Goal: Task Accomplishment & Management: Complete application form

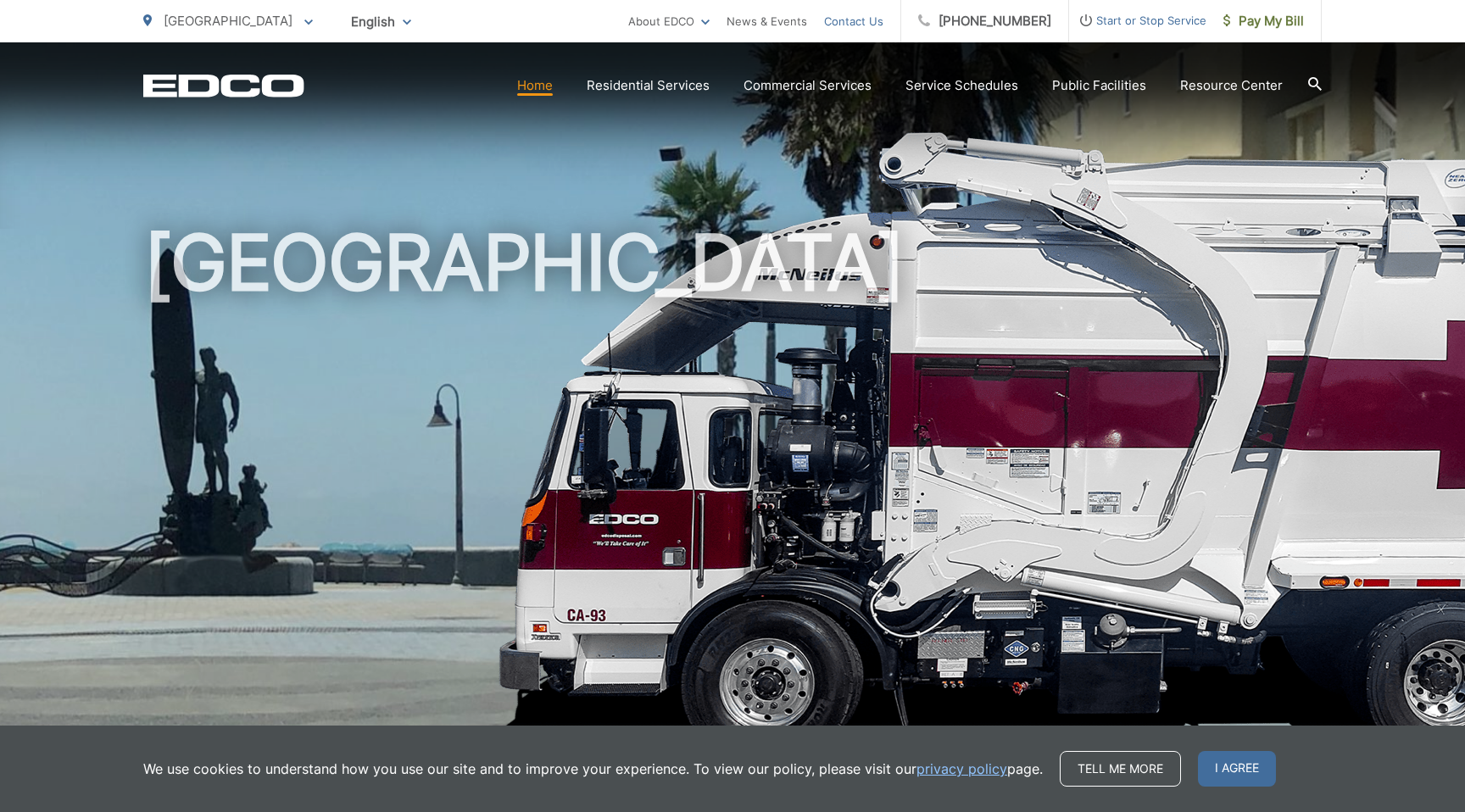
click at [875, 20] on link "Contact Us" at bounding box center [854, 20] width 60 height 20
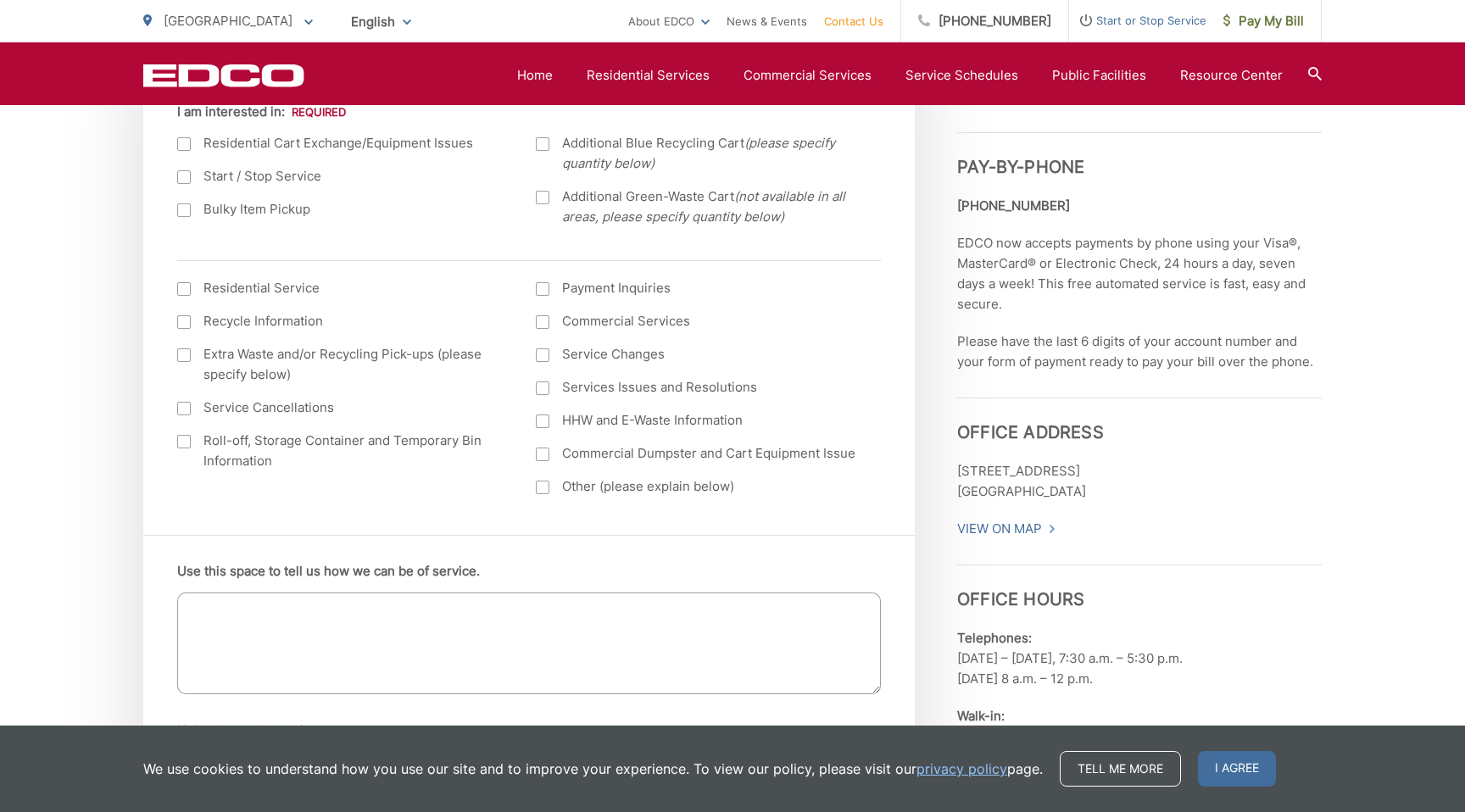
scroll to position [665, 0]
click at [544, 392] on div at bounding box center [542, 387] width 13 height 13
click at [0, 0] on input "Services Issues and Resolutions" at bounding box center [0, 0] width 0 height 0
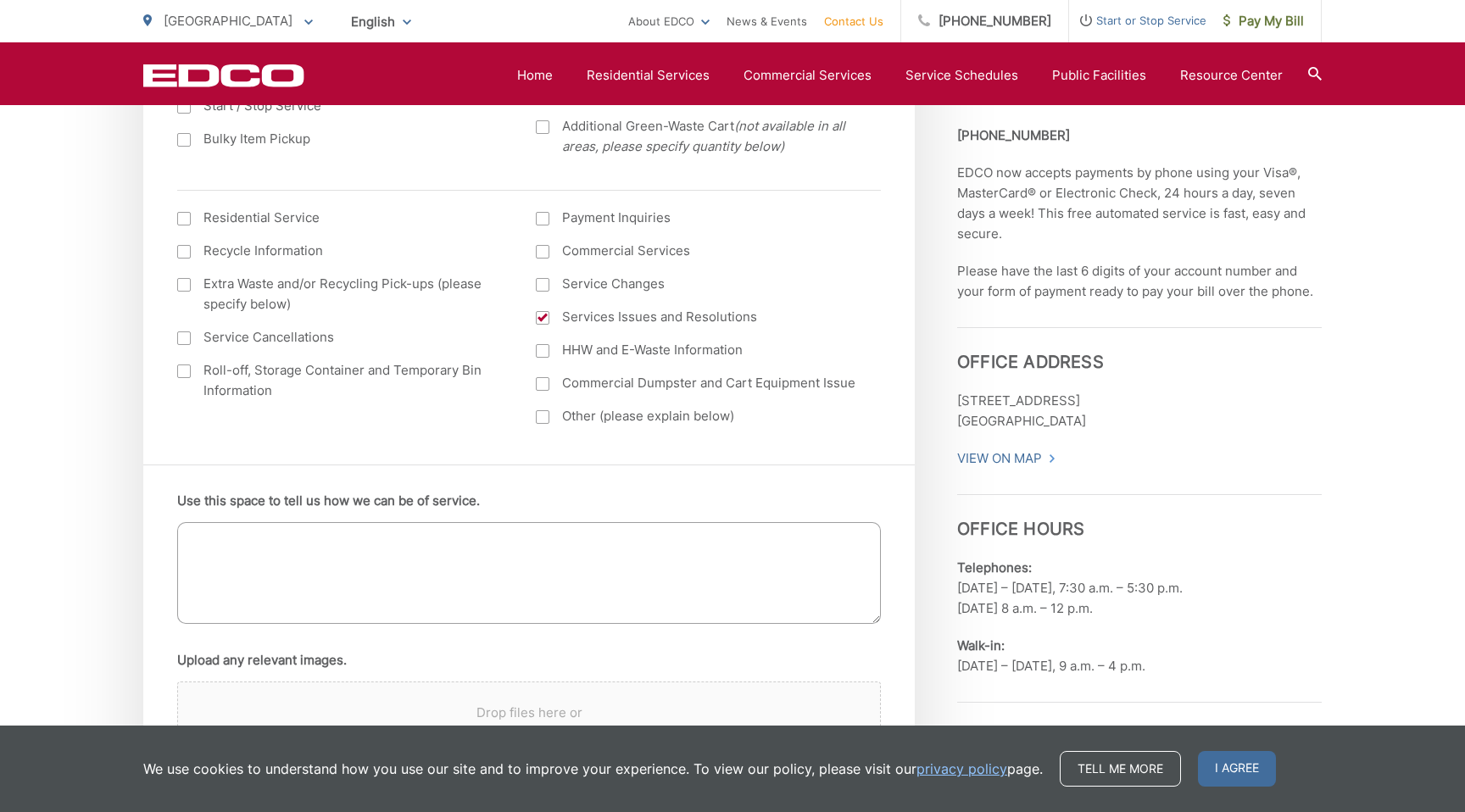
scroll to position [780, 0]
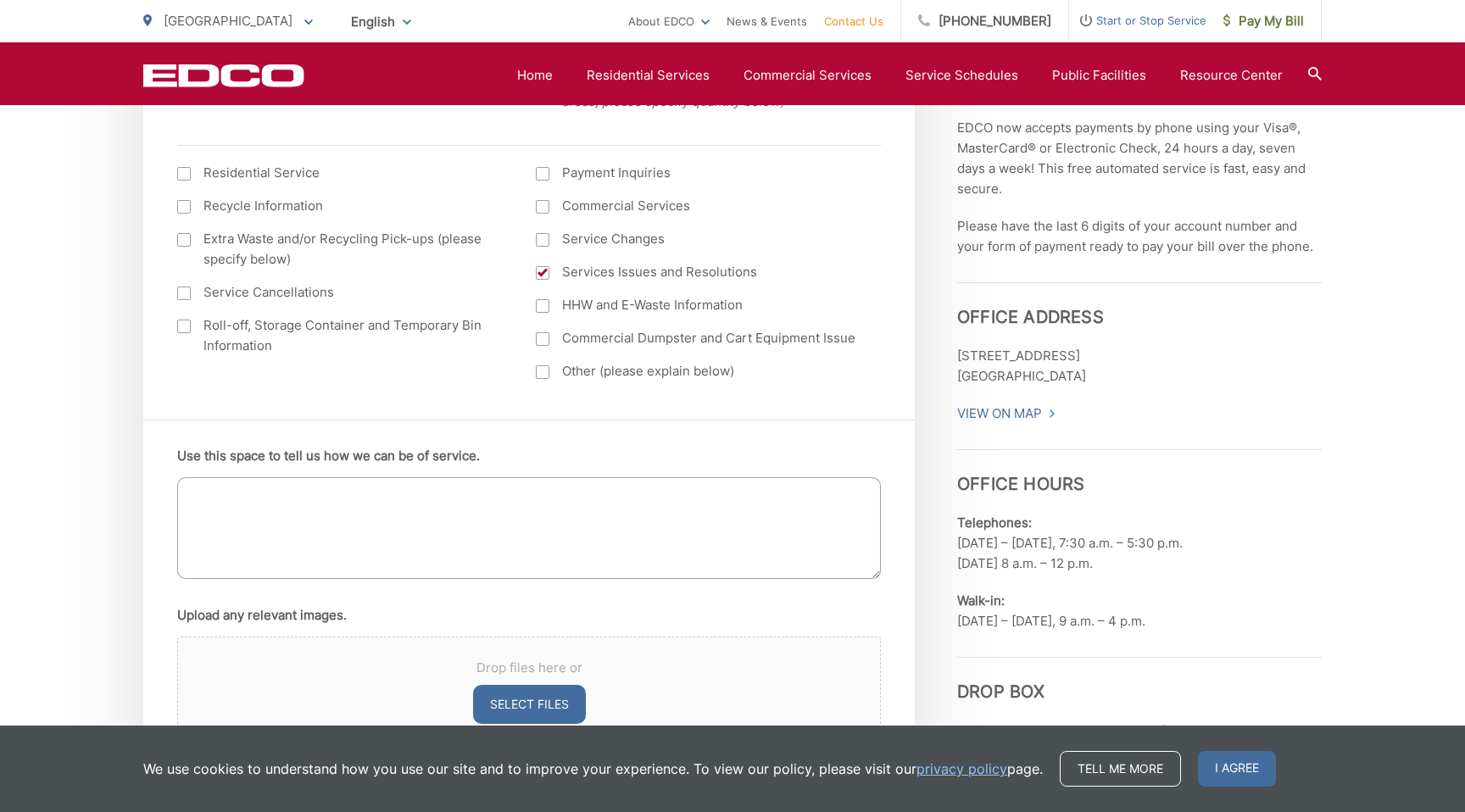
click at [538, 376] on div at bounding box center [542, 371] width 13 height 13
click at [0, 0] on input "Other (please explain below)" at bounding box center [0, 0] width 0 height 0
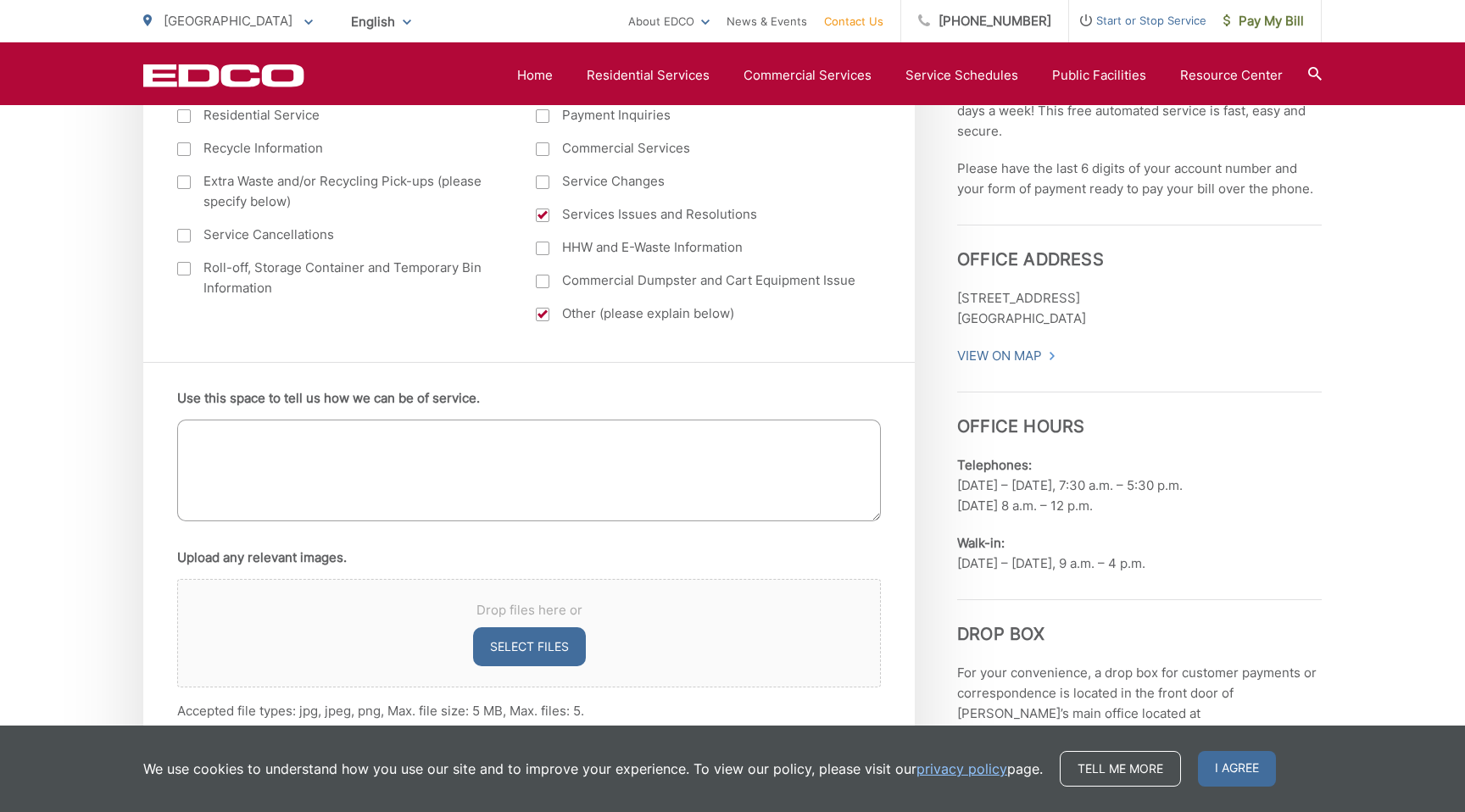
click at [449, 454] on textarea "Use this space to tell us how we can be of service." at bounding box center [529, 470] width 704 height 102
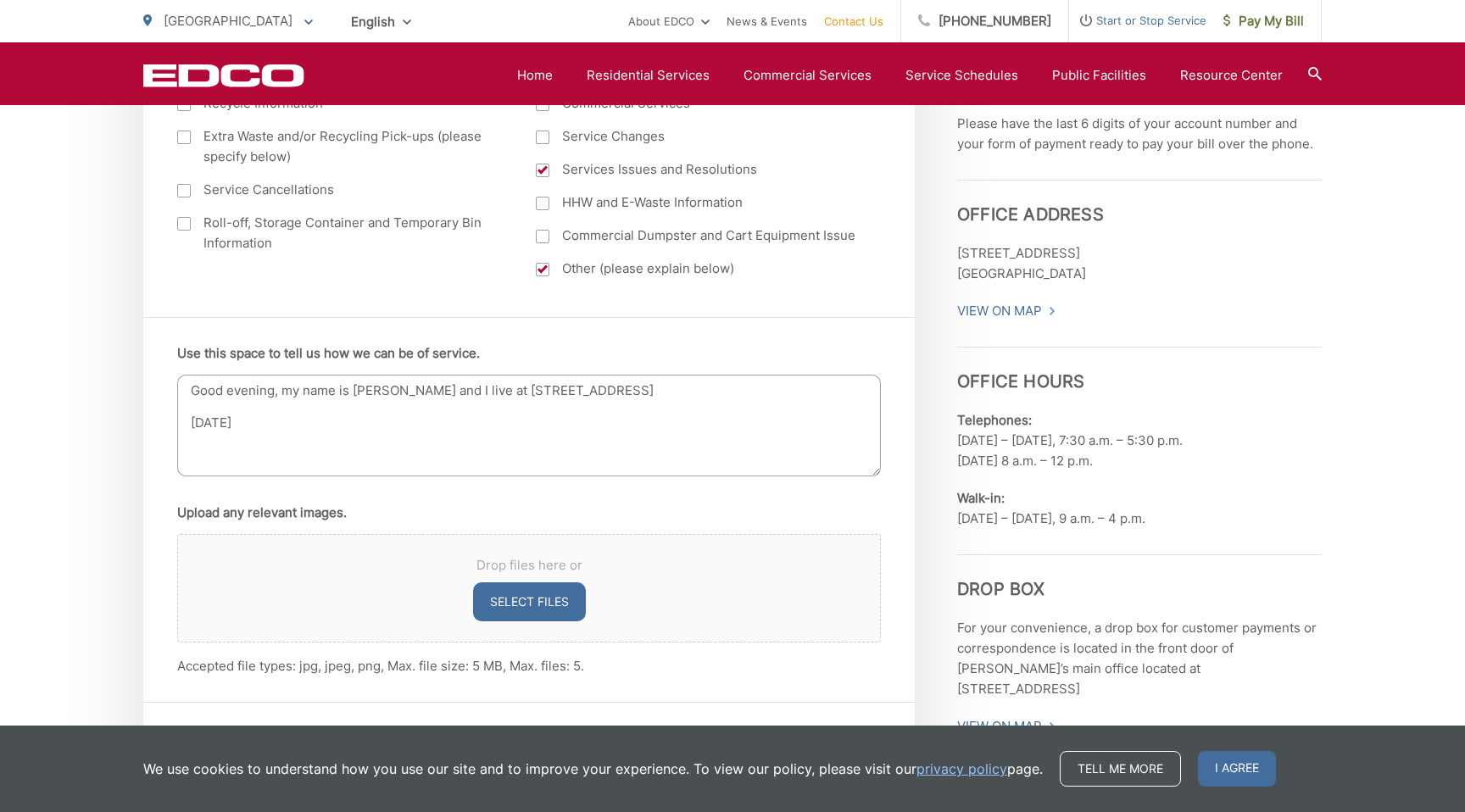
click at [811, 390] on textarea "Good evening, my name is [PERSON_NAME] and I live at [STREET_ADDRESS] [DATE]" at bounding box center [529, 426] width 704 height 102
click at [732, 431] on textarea "Good evening, my name is [PERSON_NAME] and I live at [STREET_ADDRESS]. [DATE]" at bounding box center [529, 426] width 704 height 102
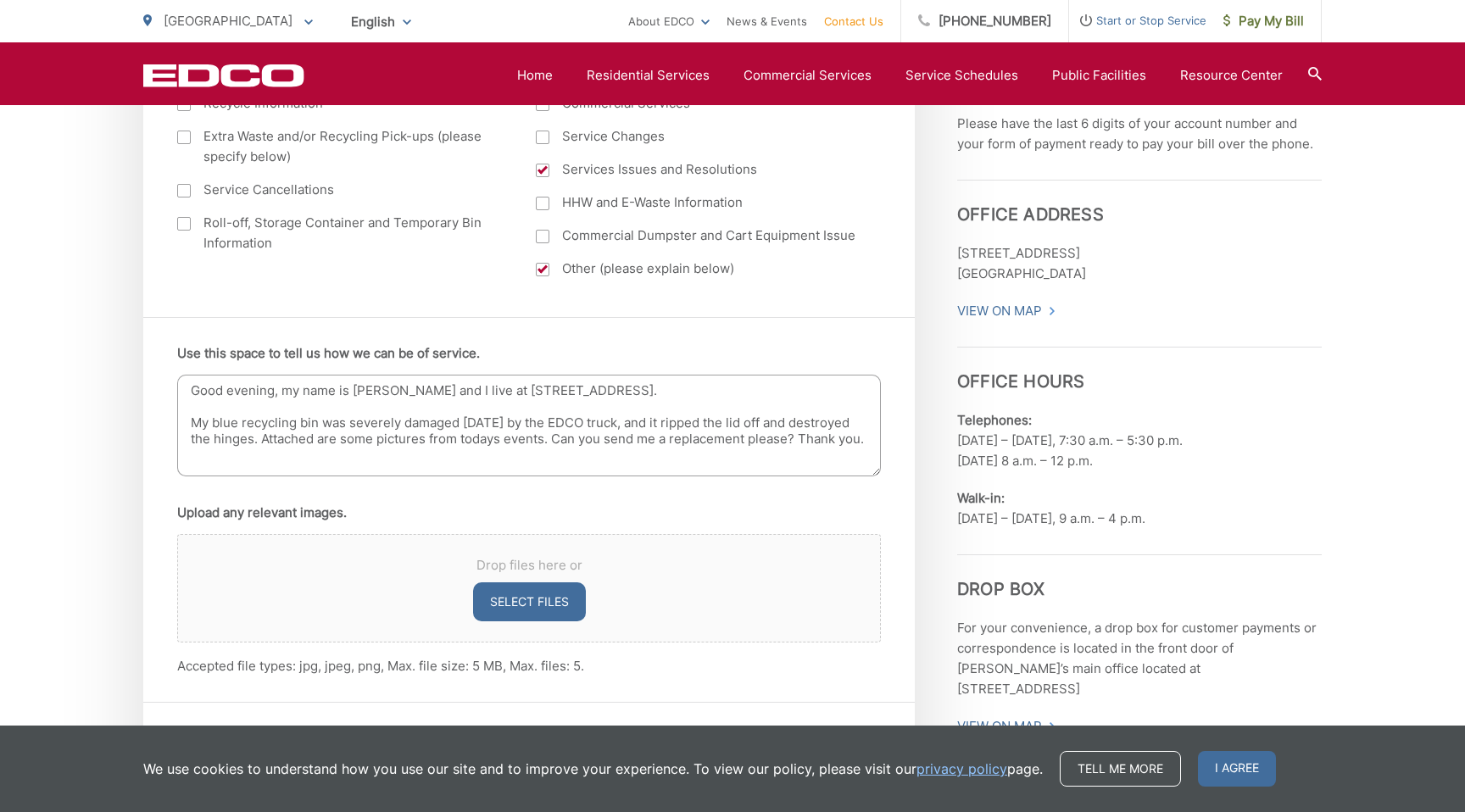
type textarea "Good evening, my name is [PERSON_NAME] and I live at [STREET_ADDRESS]. My blue …"
click at [519, 601] on button "Select files" at bounding box center [529, 602] width 113 height 39
click at [529, 608] on button "Select files" at bounding box center [529, 602] width 113 height 39
click at [538, 595] on button "Select files" at bounding box center [529, 602] width 113 height 39
click at [537, 608] on button "Select files" at bounding box center [529, 602] width 113 height 39
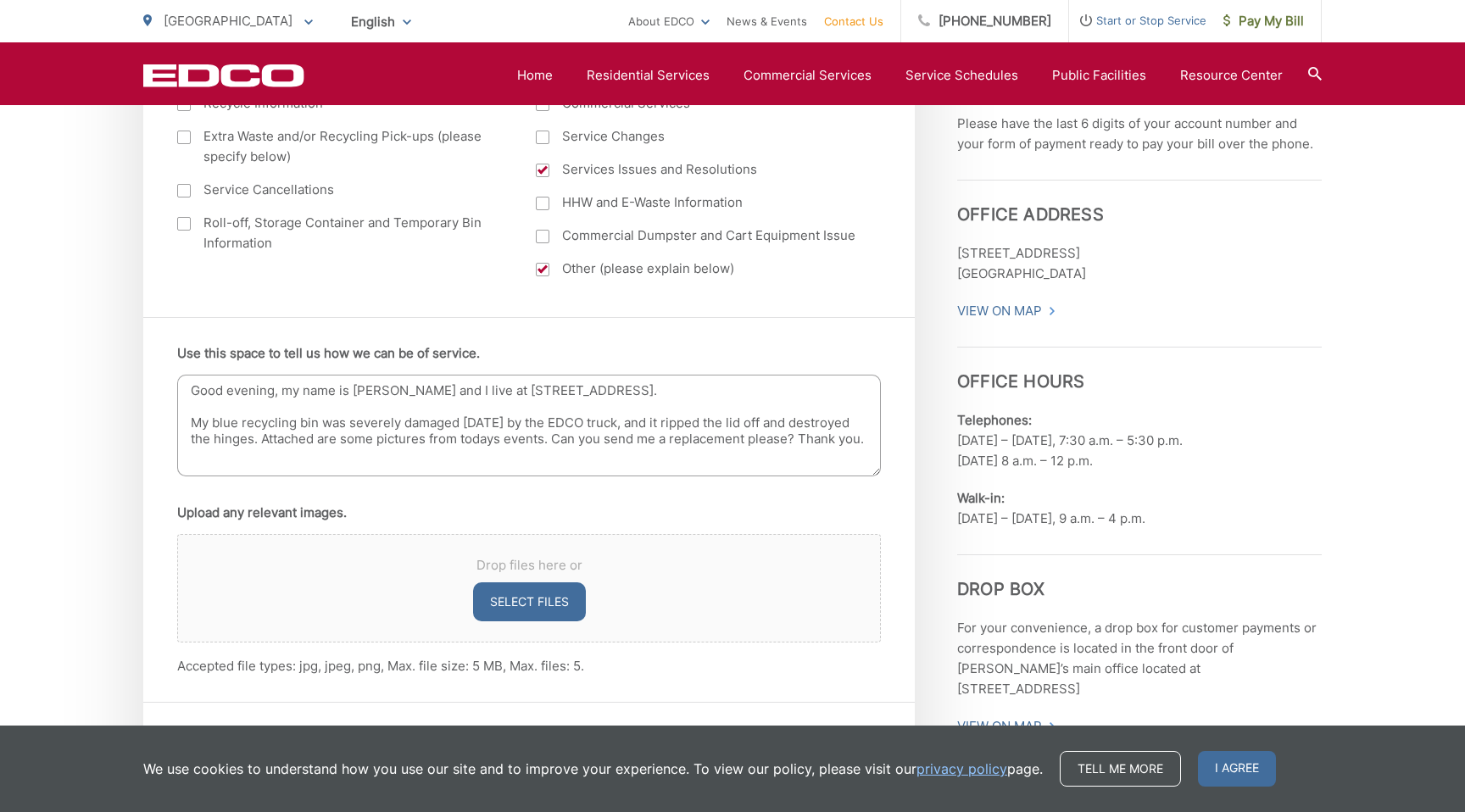
click at [526, 608] on button "Select files" at bounding box center [529, 602] width 113 height 39
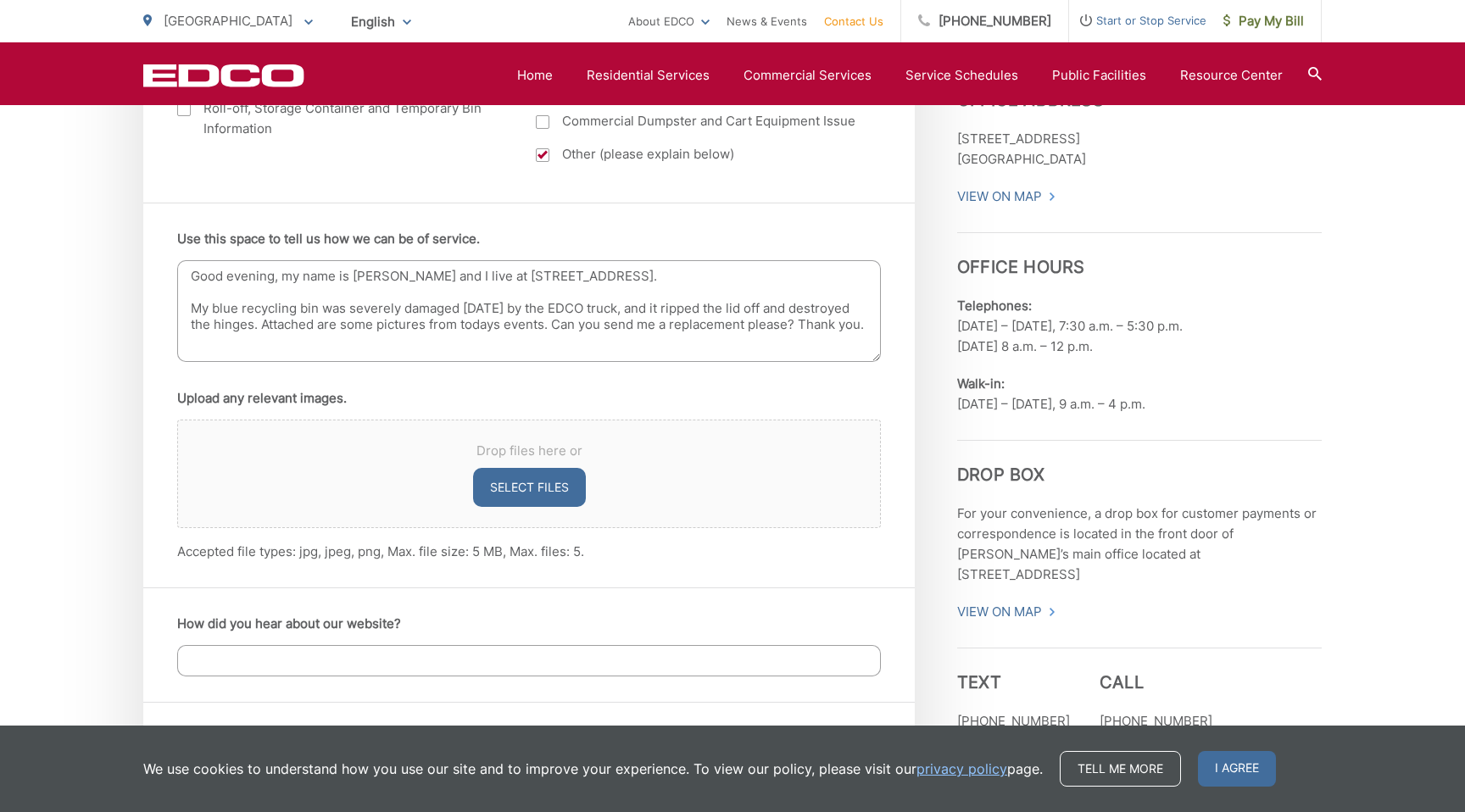
scroll to position [996, 0]
click at [546, 487] on button "Select files" at bounding box center [529, 490] width 113 height 39
click at [529, 491] on button "Select files" at bounding box center [529, 490] width 113 height 39
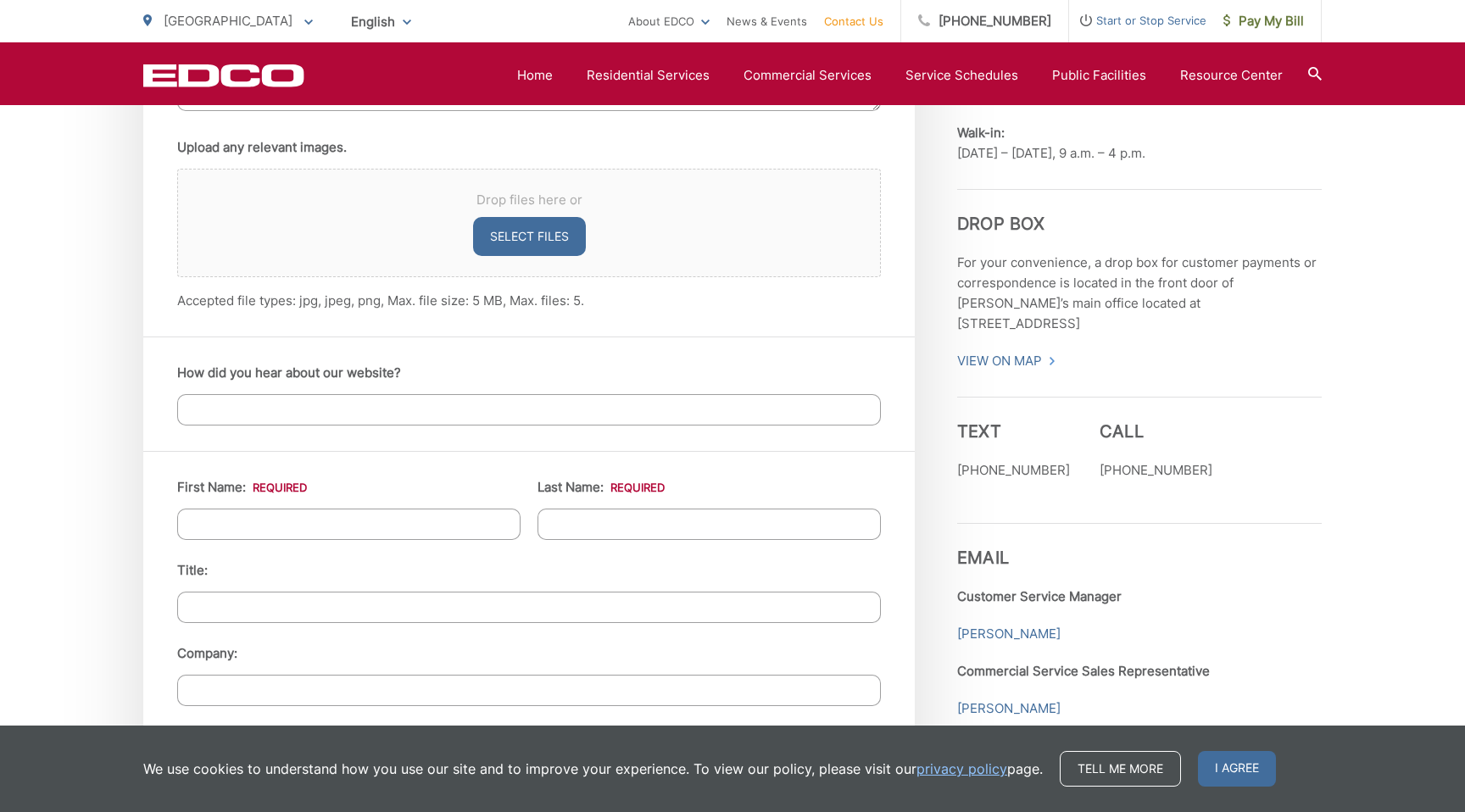
scroll to position [914, 0]
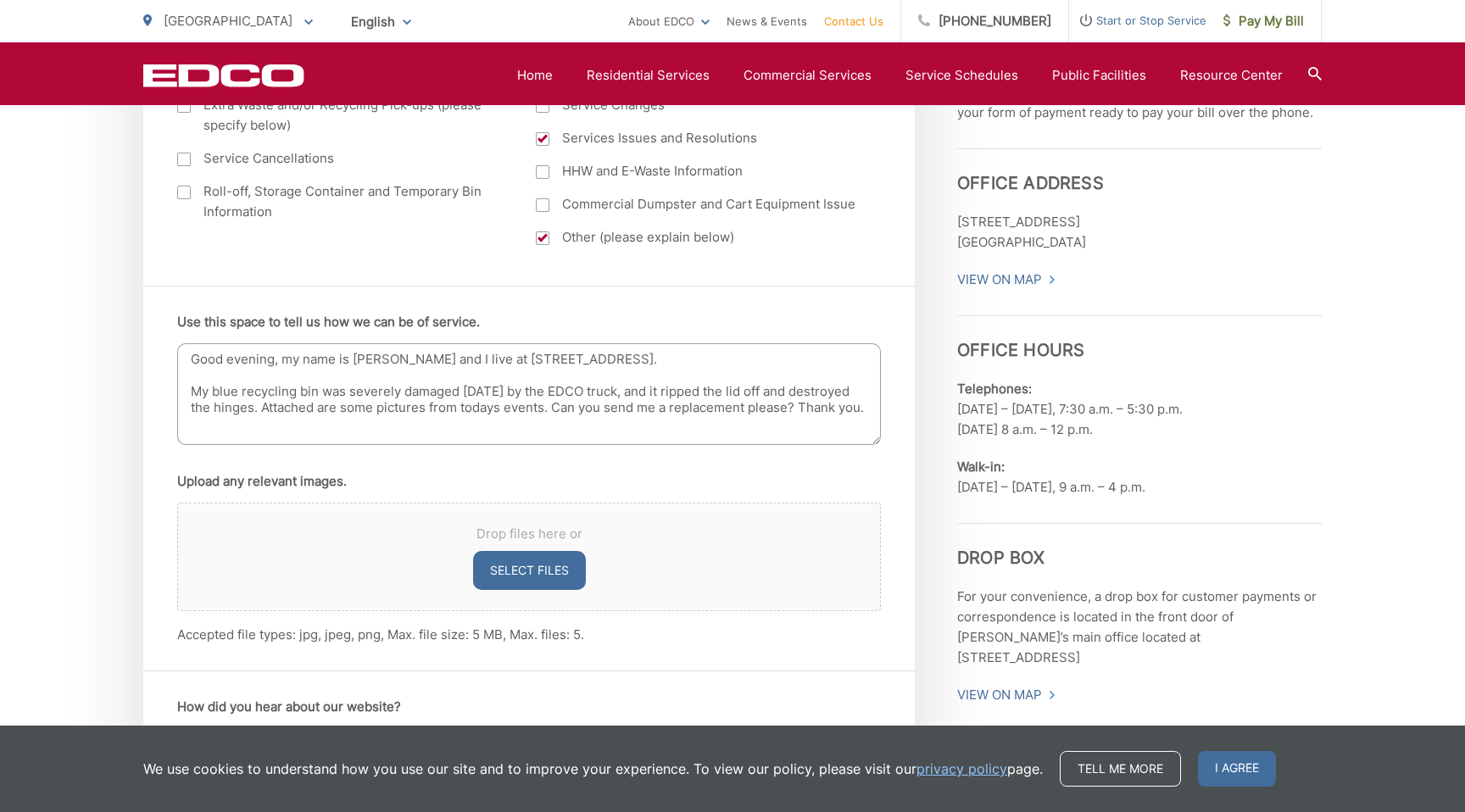
click at [519, 572] on button "Select files" at bounding box center [529, 570] width 113 height 39
click at [522, 568] on button "Select files" at bounding box center [529, 570] width 113 height 39
click at [529, 574] on button "Select files" at bounding box center [529, 570] width 113 height 39
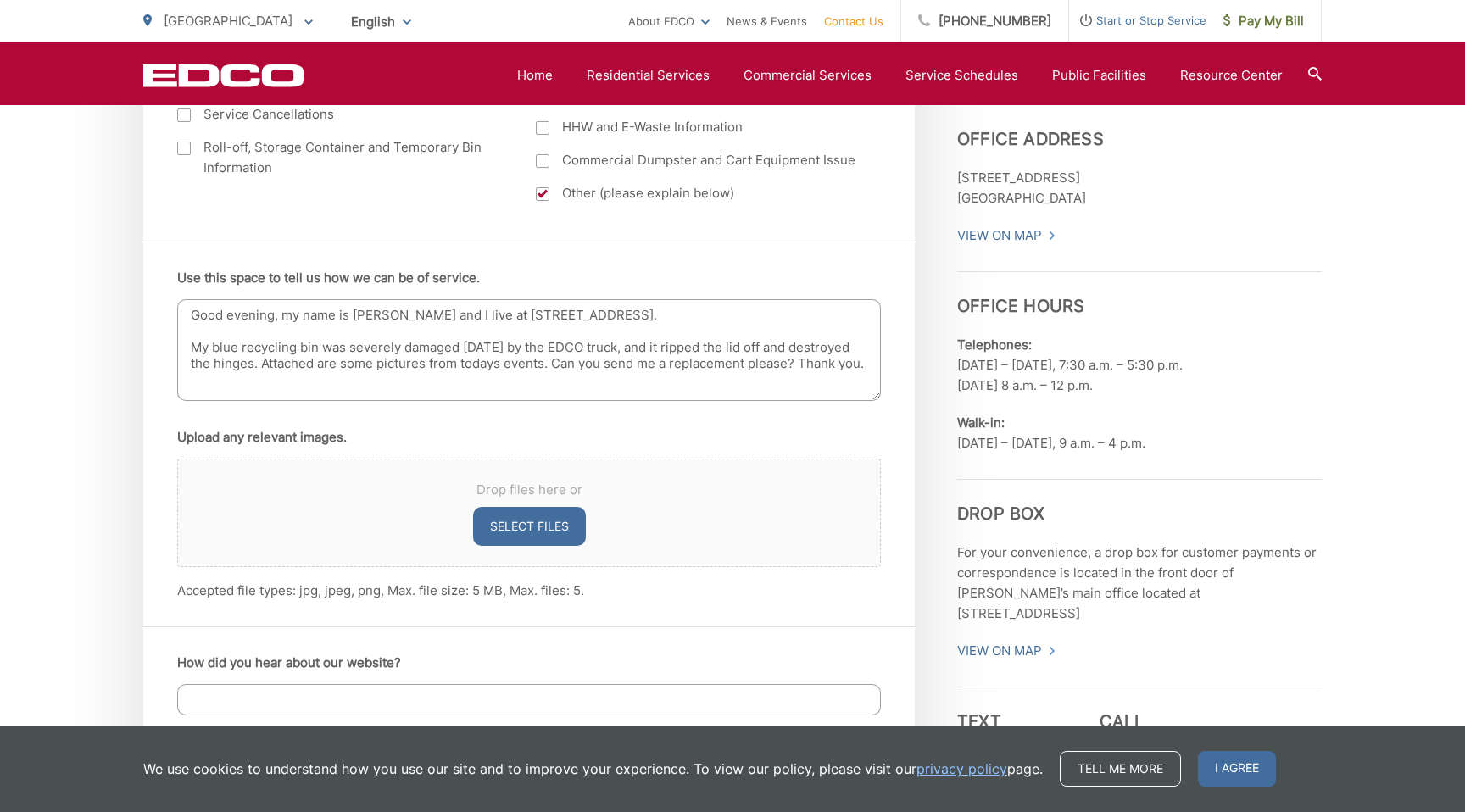
scroll to position [958, 0]
click at [500, 529] on button "Select files" at bounding box center [529, 528] width 113 height 39
type input "C:\fakepath\IMG_2959.jpg"
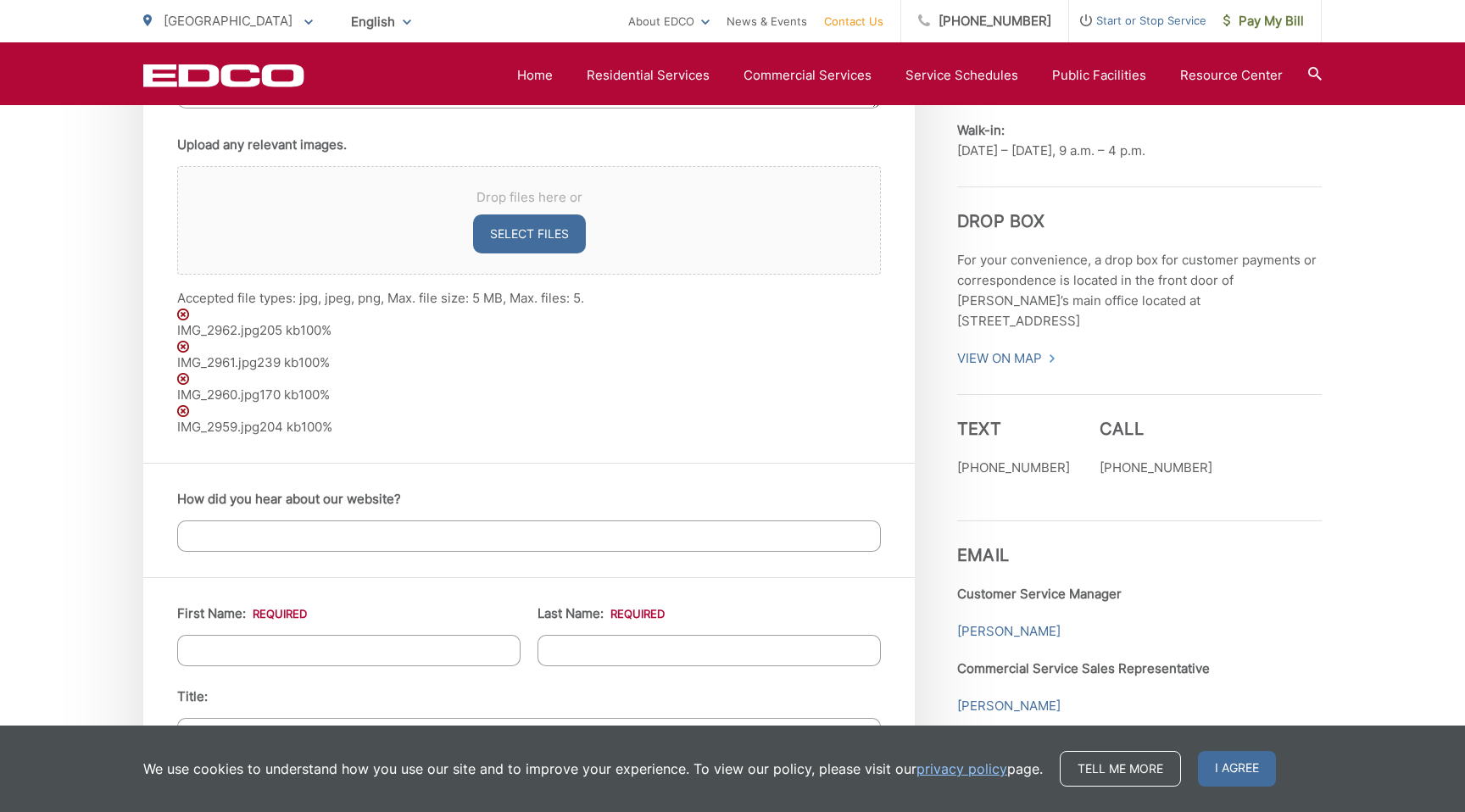
scroll to position [1237, 0]
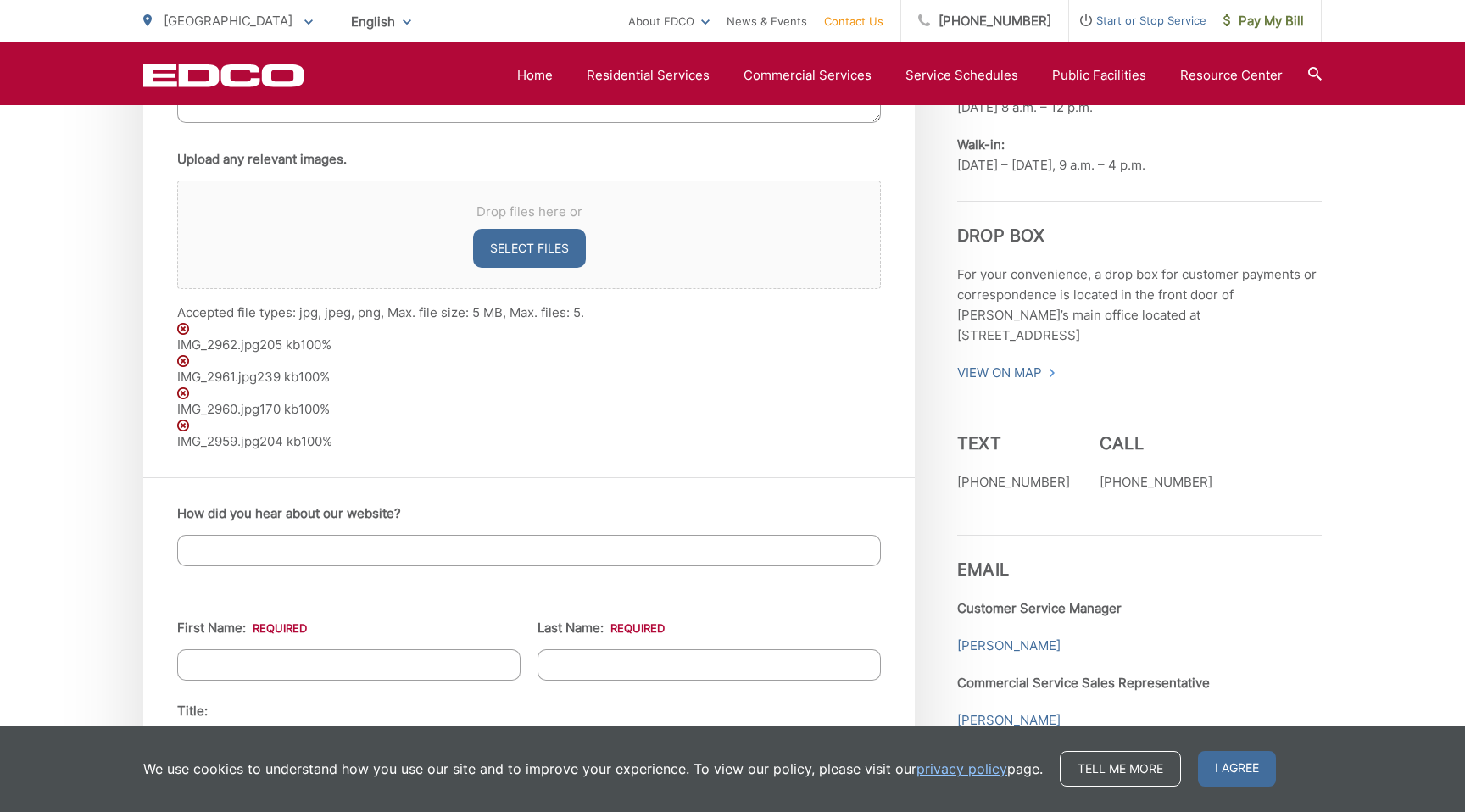
click at [410, 558] on input "How did you hear about our website?" at bounding box center [529, 550] width 704 height 31
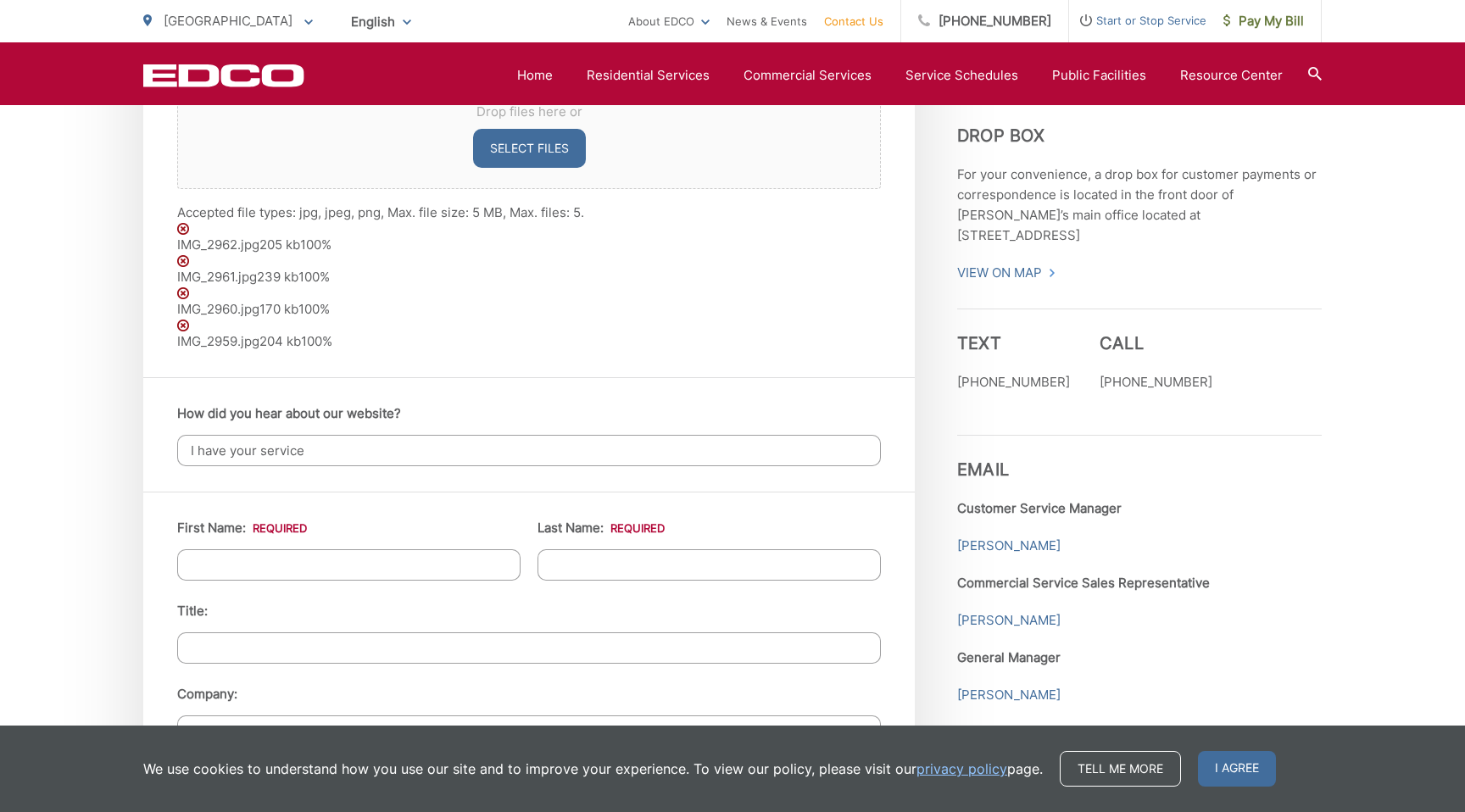
scroll to position [1357, 0]
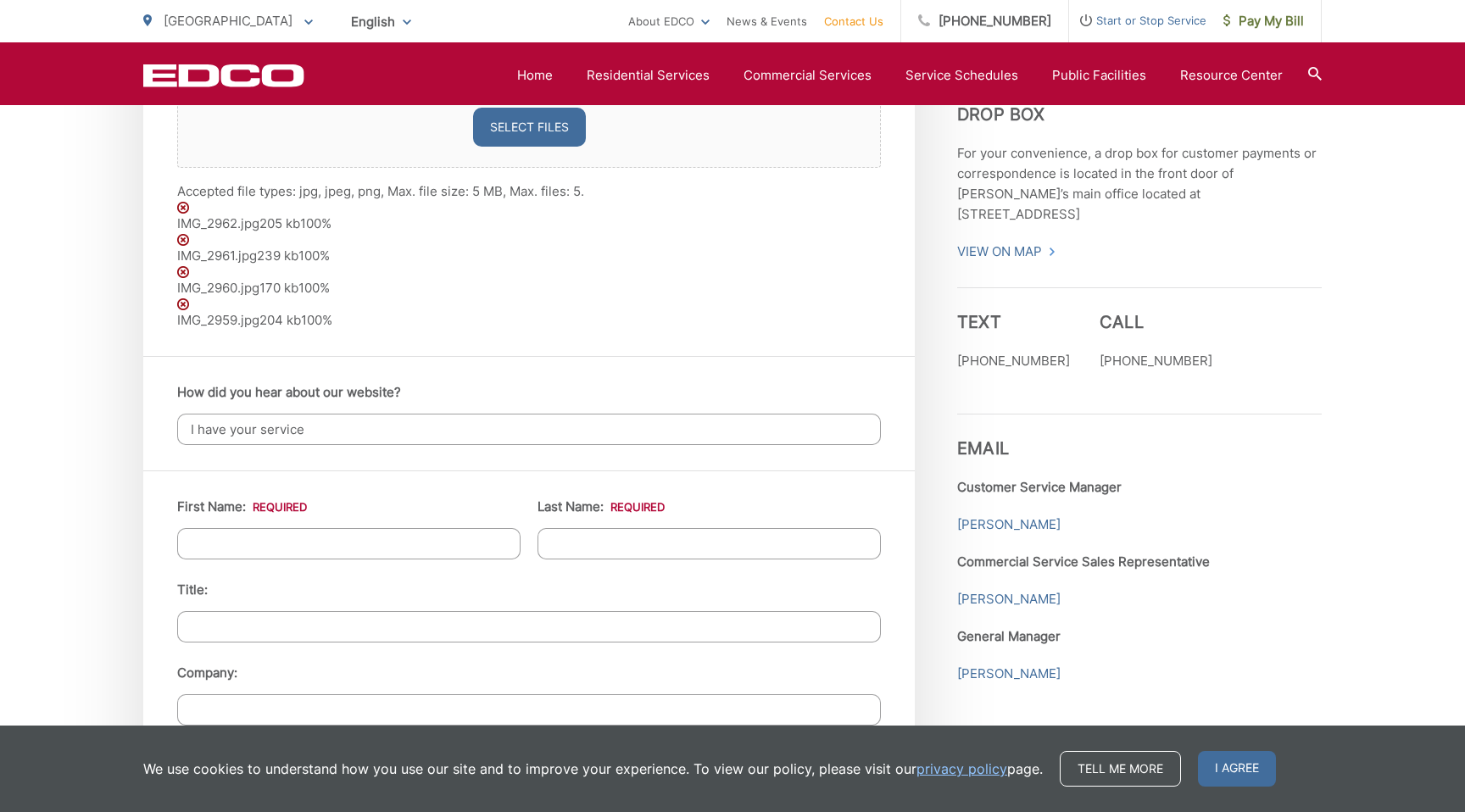
type input "I have your service"
click at [404, 549] on input "First Name: *" at bounding box center [348, 544] width 344 height 31
type input "[PERSON_NAME]"
type input "[STREET_ADDRESS]"
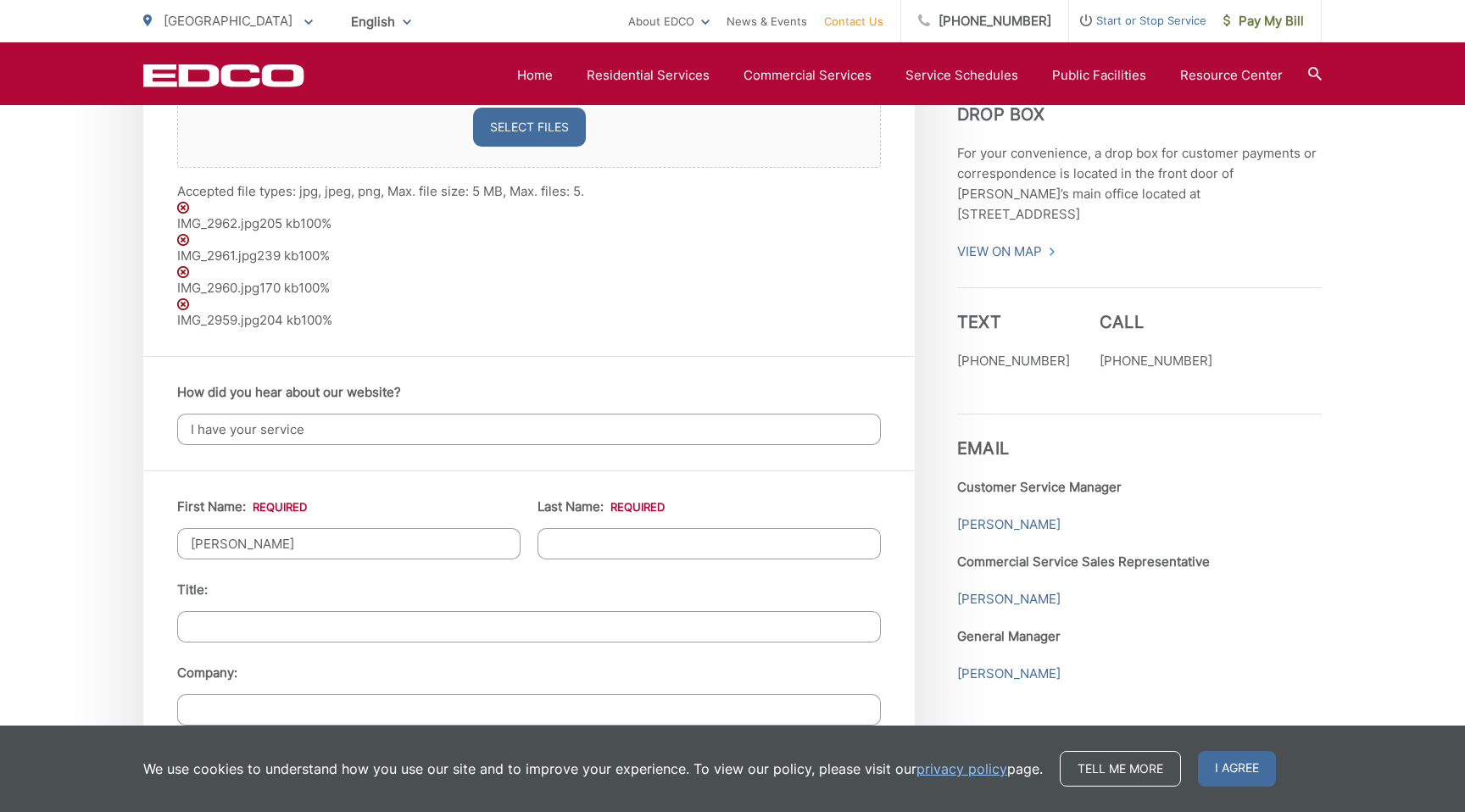
type input "[GEOGRAPHIC_DATA]"
type input "91932"
type input "9362031413"
type input "[EMAIL_ADDRESS][DOMAIN_NAME]"
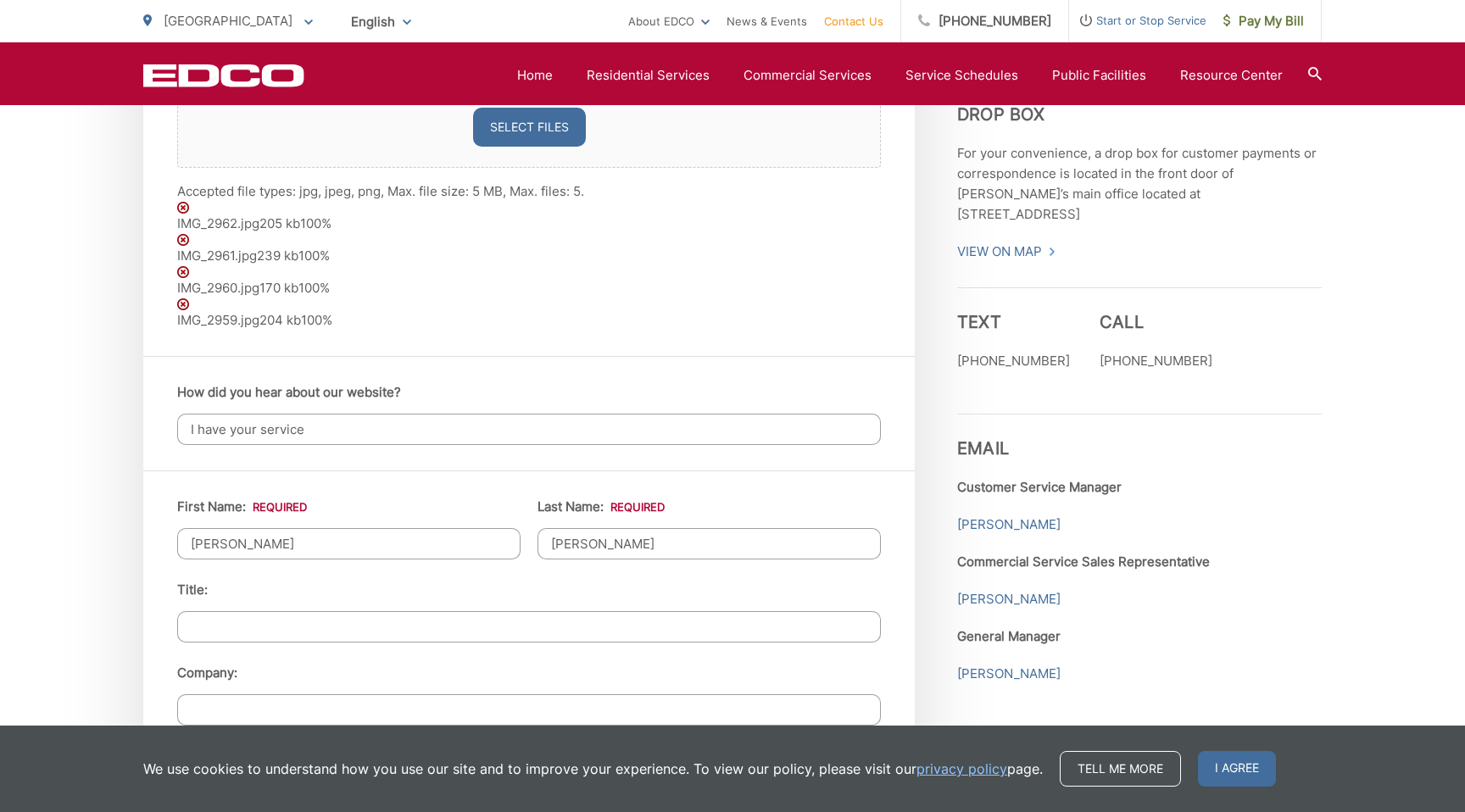
type input "[PHONE_NUMBER]"
click at [475, 590] on li "Title:" at bounding box center [529, 611] width 704 height 63
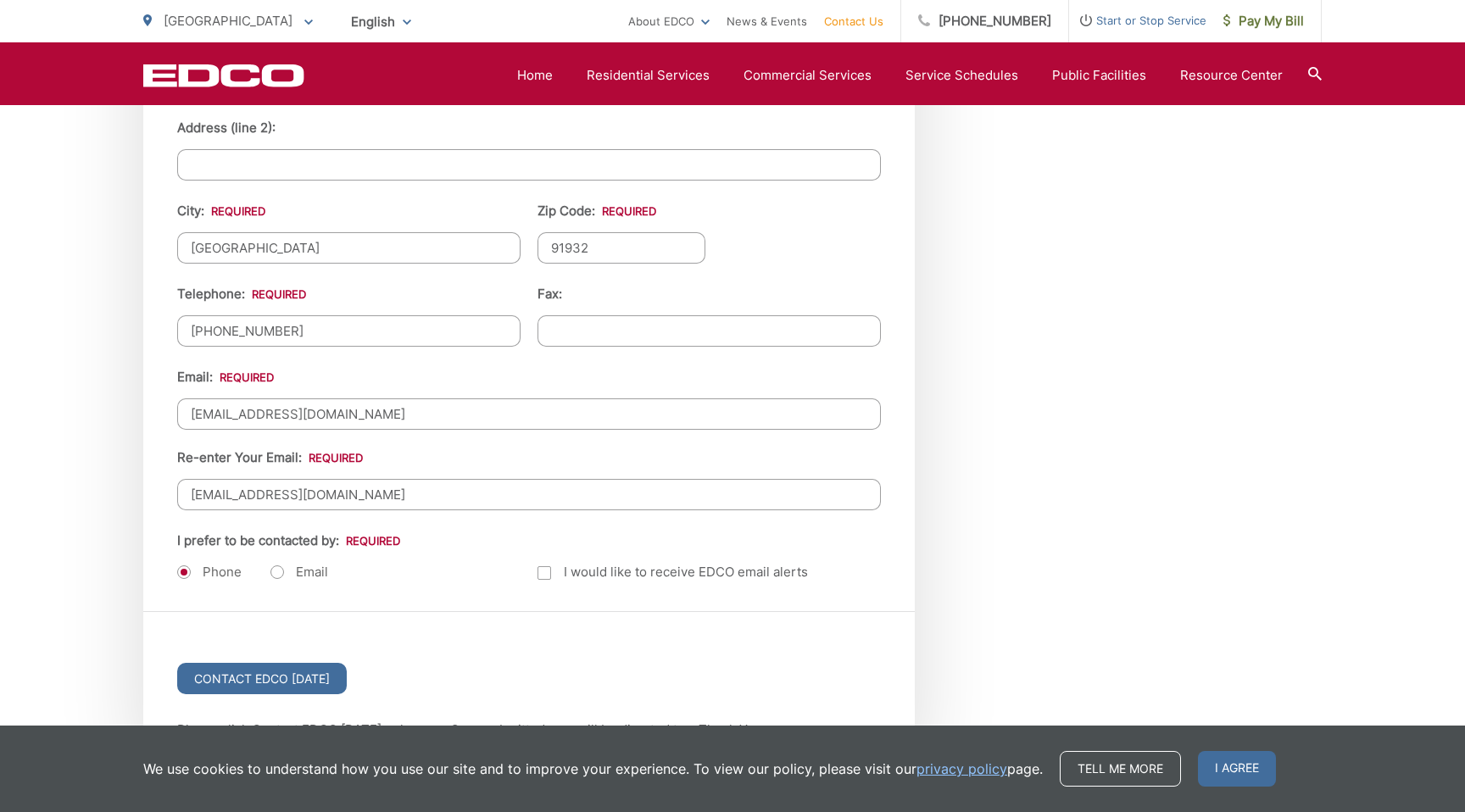
scroll to position [2141, 0]
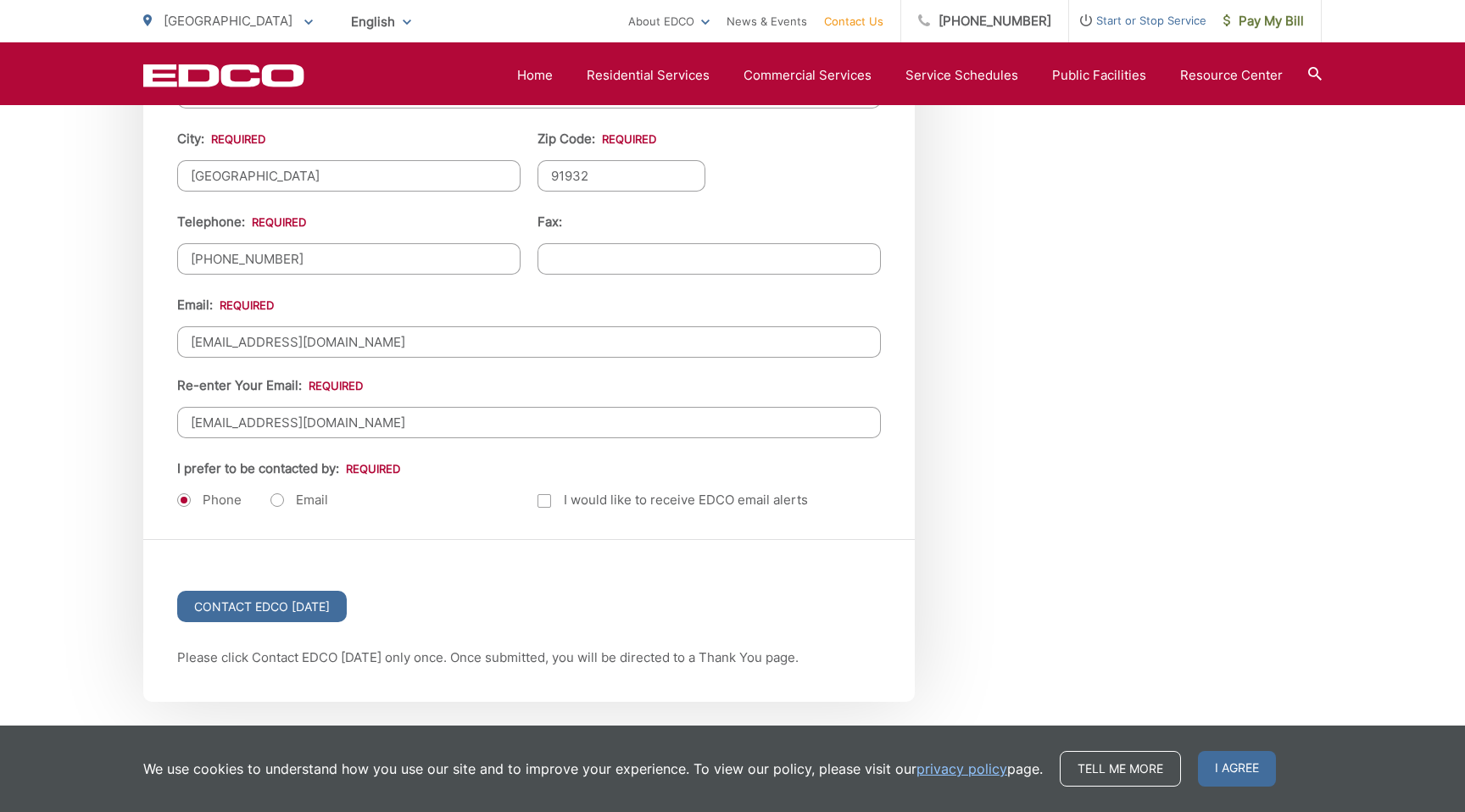
click at [274, 497] on label "Email" at bounding box center [299, 500] width 58 height 17
radio input "true"
click at [466, 495] on ul "Phone Email" at bounding box center [348, 500] width 344 height 20
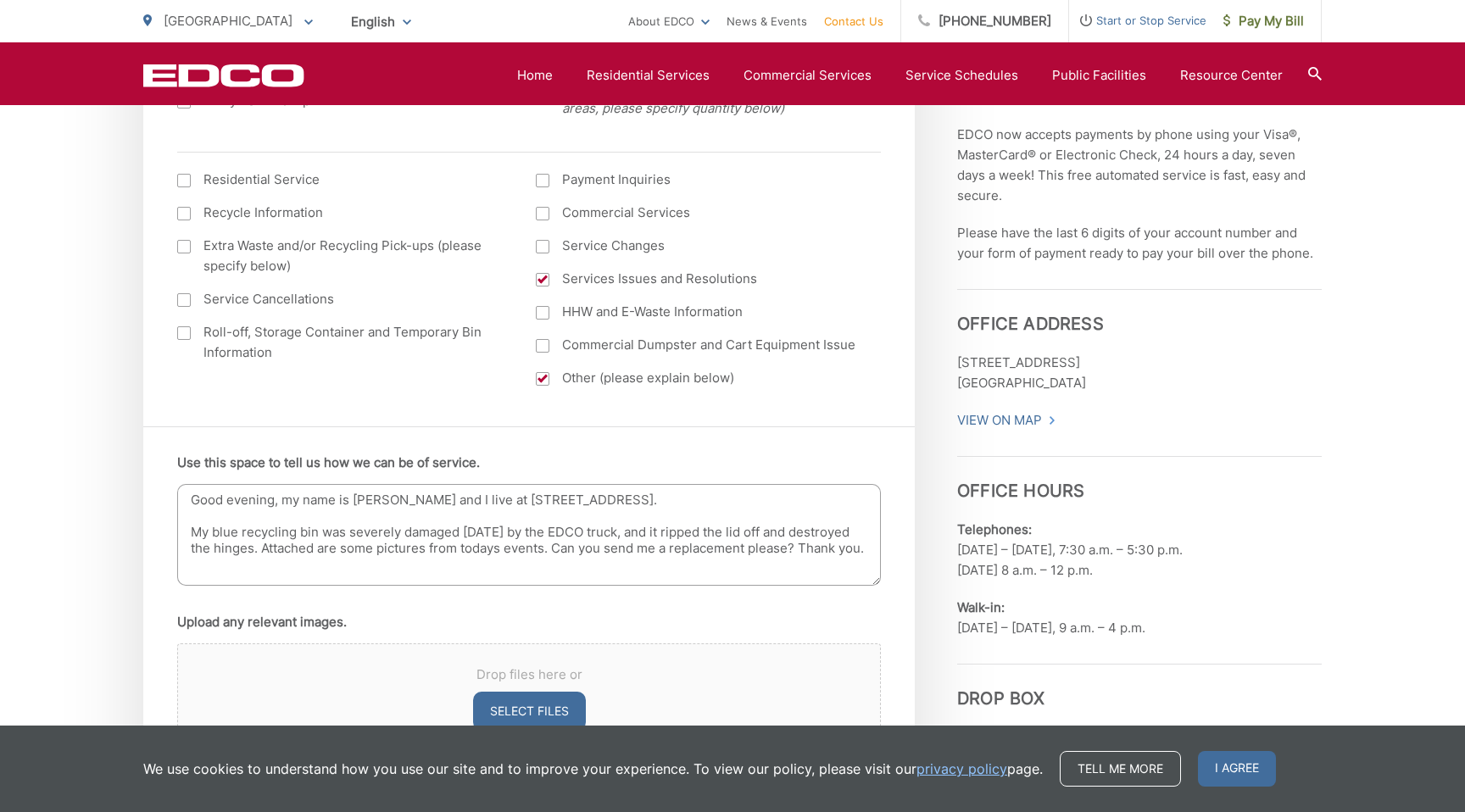
scroll to position [789, 0]
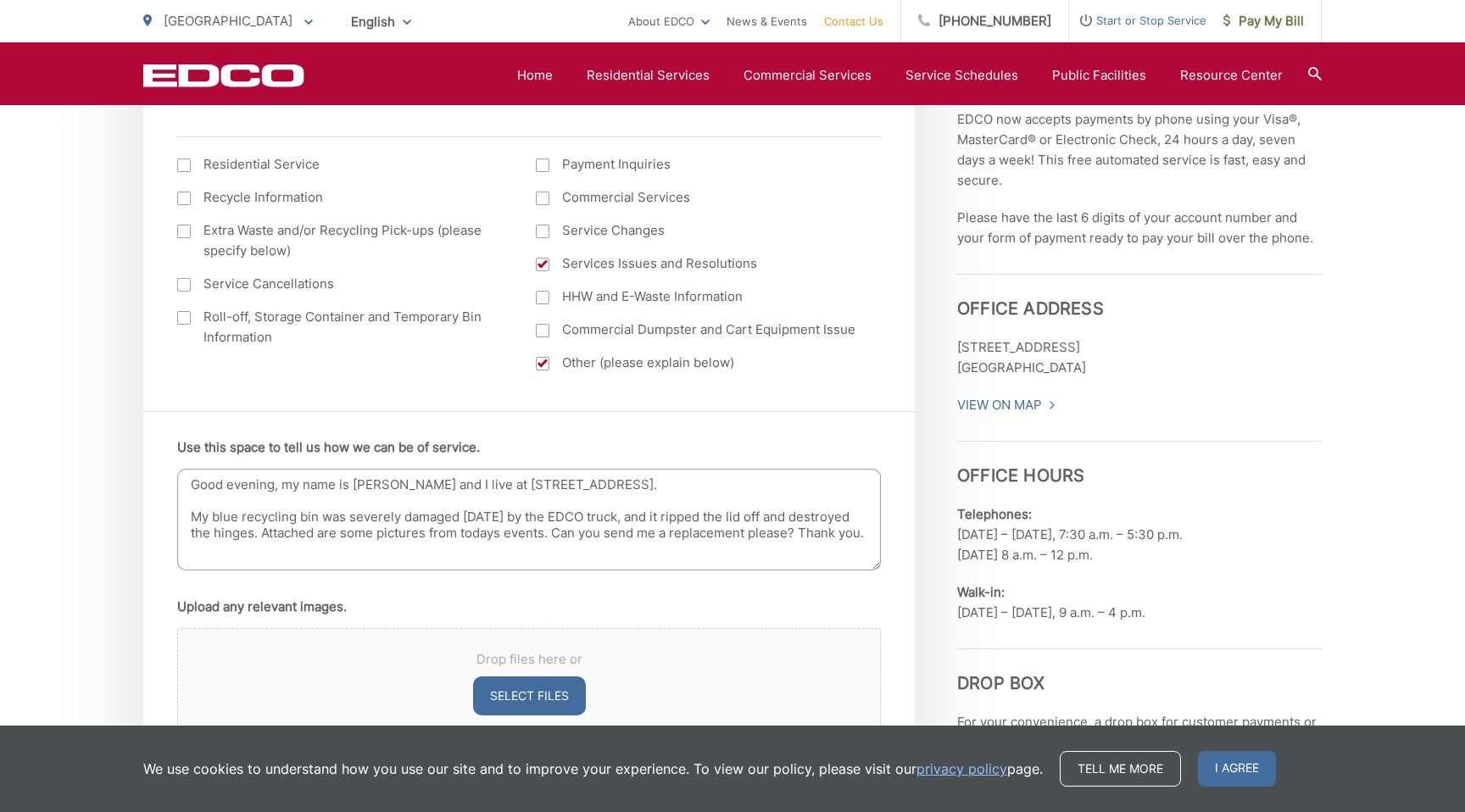
click at [653, 516] on textarea "Good evening, my name is [PERSON_NAME] and I live at [STREET_ADDRESS]. My blue …" at bounding box center [529, 520] width 704 height 102
click at [774, 515] on textarea "Good evening, my name is [PERSON_NAME] and I live at [STREET_ADDRESS]. My blue …" at bounding box center [529, 520] width 704 height 102
click at [848, 517] on textarea "Good evening, my name is [PERSON_NAME] and I live at [STREET_ADDRESS]. My blue …" at bounding box center [529, 520] width 704 height 102
click at [841, 521] on textarea "Good evening, my name is [PERSON_NAME] and I live at [STREET_ADDRESS]. My blue …" at bounding box center [529, 520] width 704 height 102
click at [611, 553] on textarea "Good evening, my name is [PERSON_NAME] and I live at [STREET_ADDRESS]. My blue …" at bounding box center [529, 520] width 704 height 102
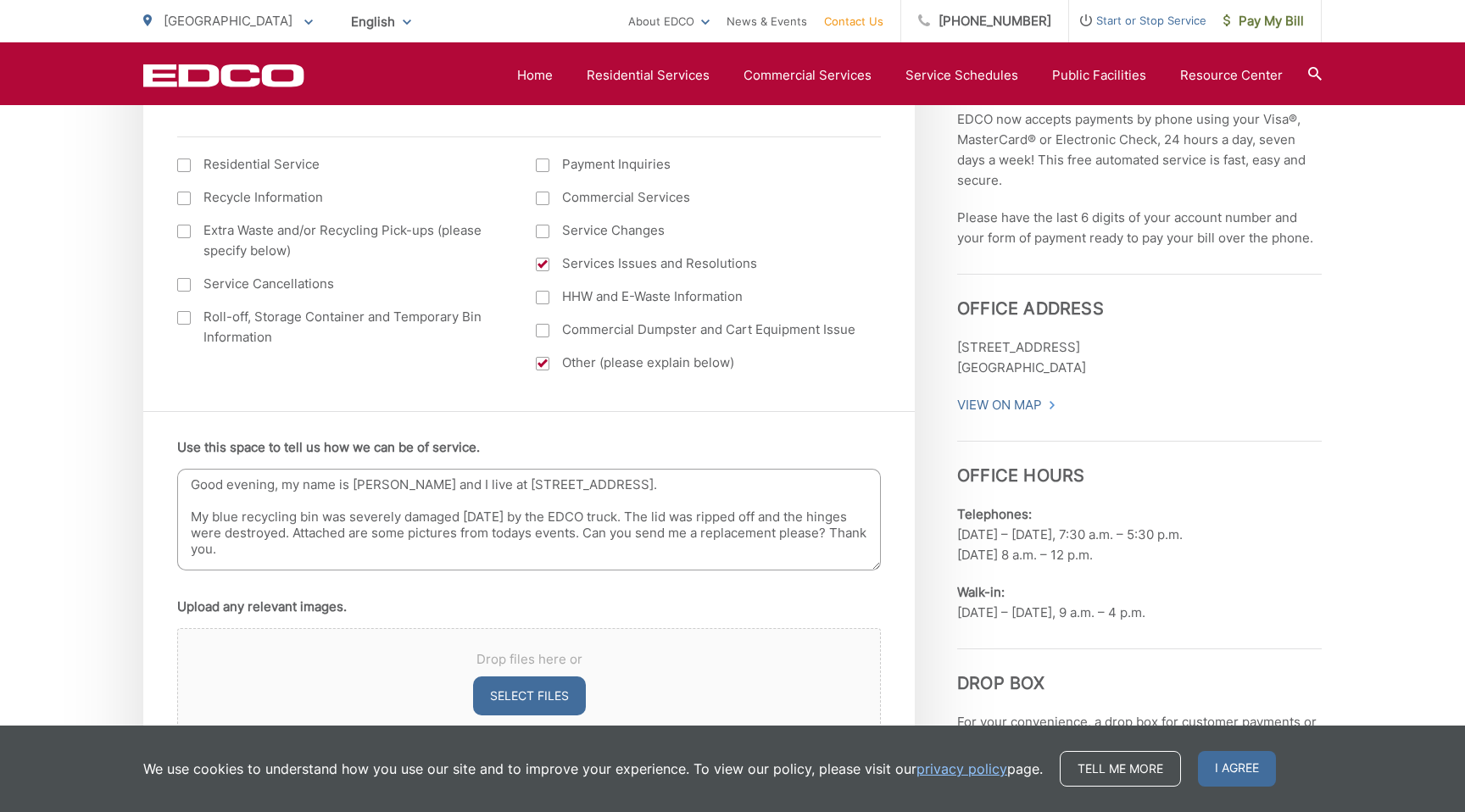
click at [774, 532] on textarea "Good evening, my name is [PERSON_NAME] and I live at [STREET_ADDRESS]. My blue …" at bounding box center [529, 520] width 704 height 102
click at [638, 532] on textarea "Good evening, my name is [PERSON_NAME] and I live at [STREET_ADDRESS]. My blue …" at bounding box center [529, 520] width 704 height 102
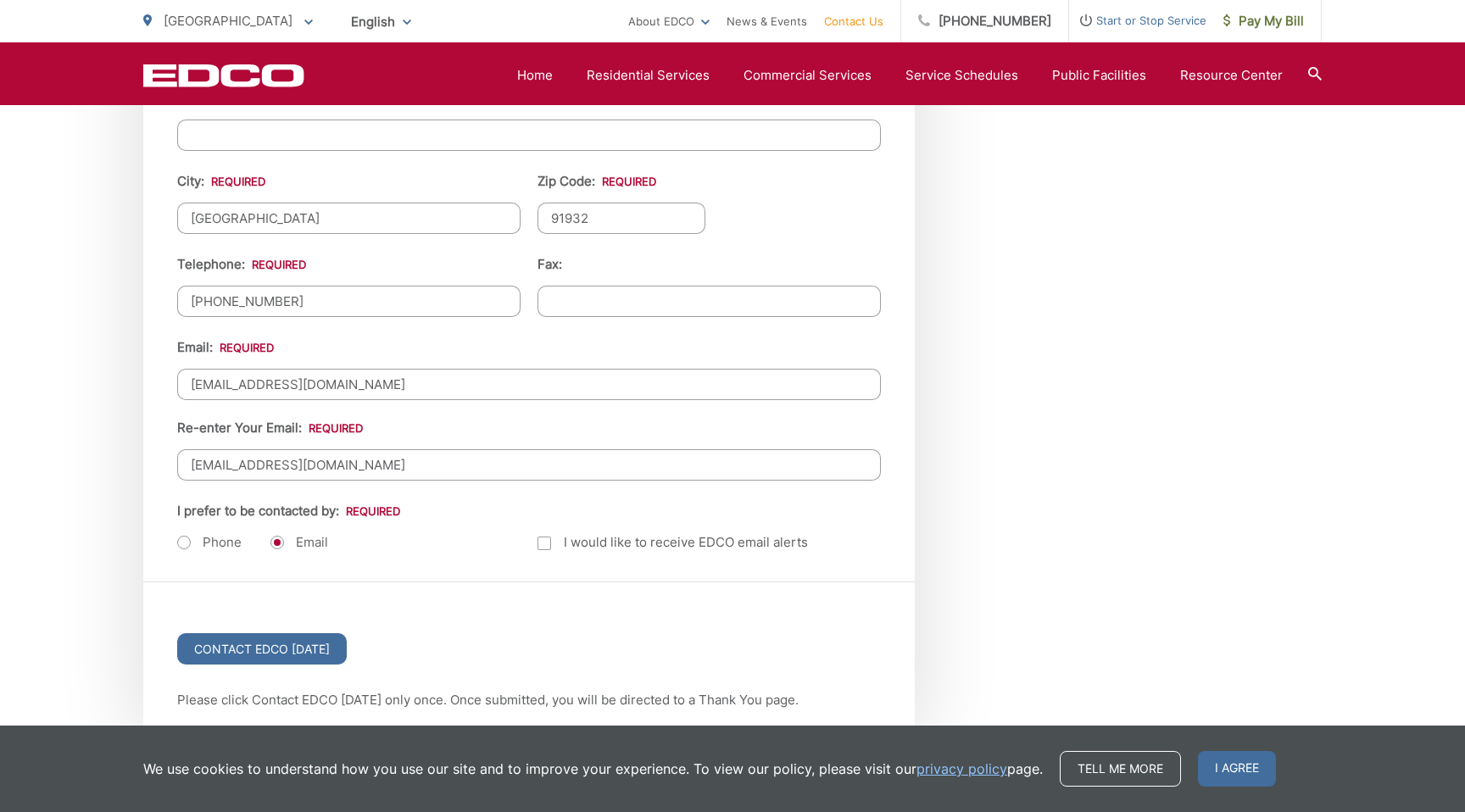
scroll to position [2370, 0]
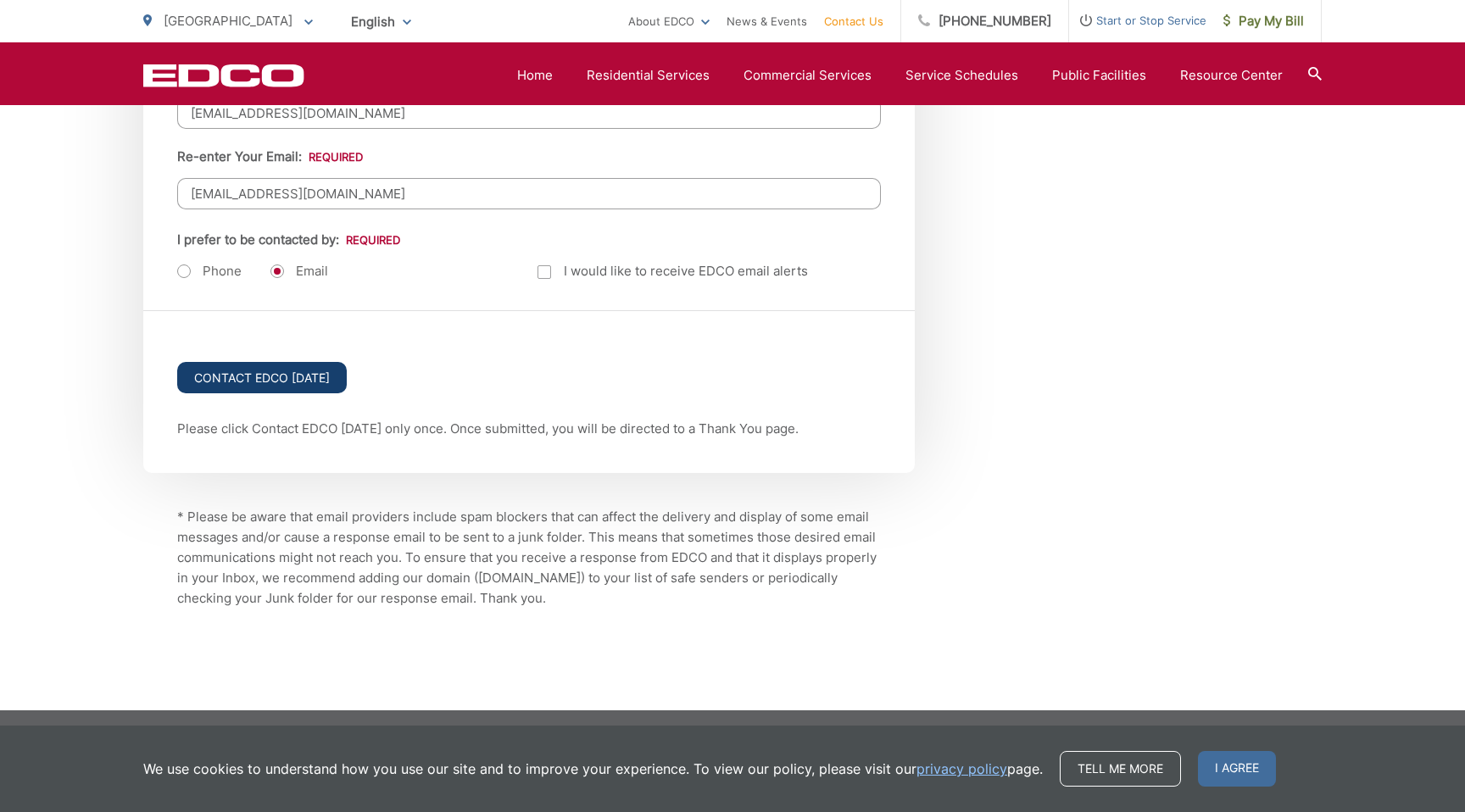
type textarea "Good evening, my name is [PERSON_NAME] and I live at [STREET_ADDRESS]. My blue …"
click at [240, 376] on input "Contact EDCO [DATE]" at bounding box center [261, 378] width 170 height 31
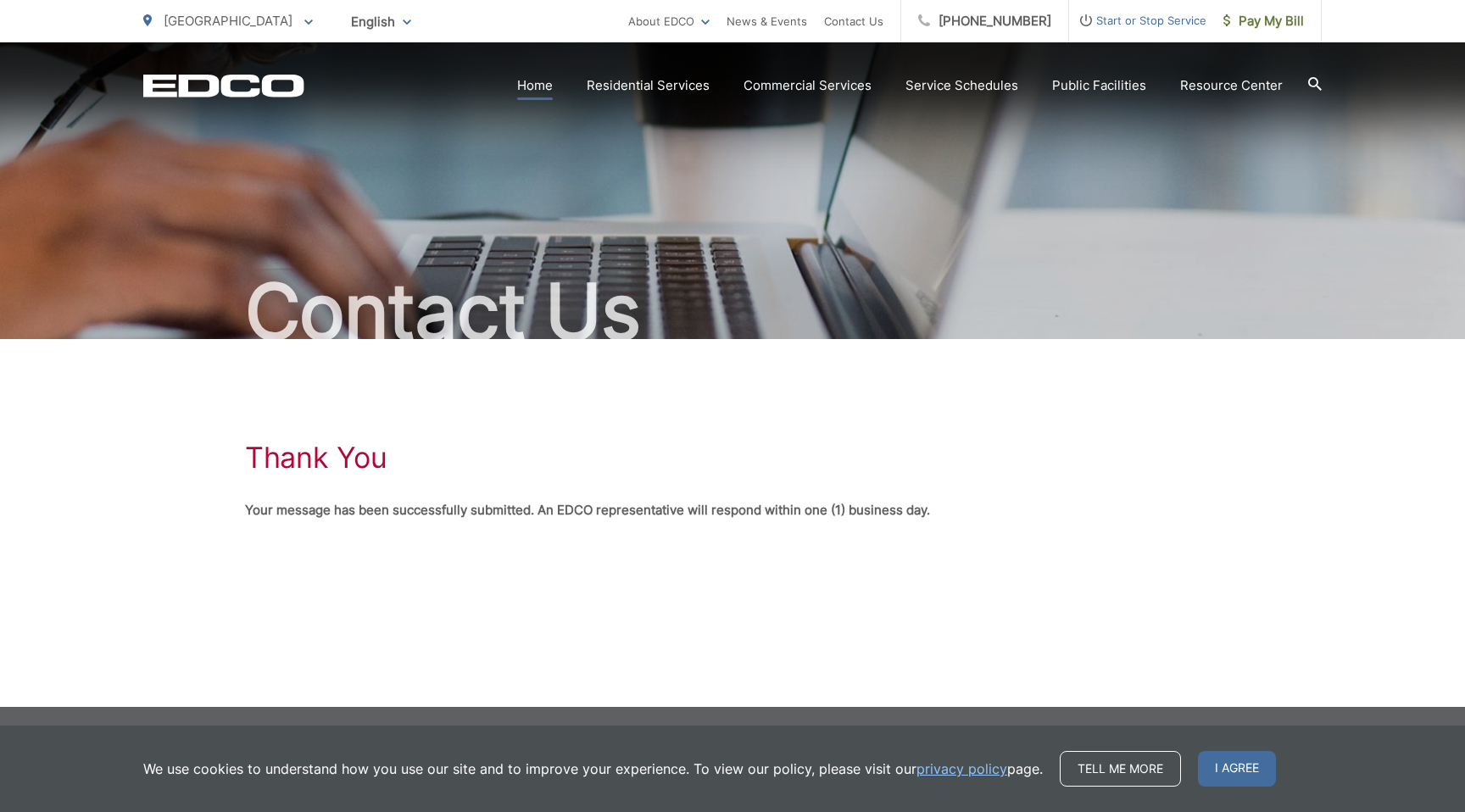
click at [545, 79] on link "Home" at bounding box center [535, 85] width 36 height 20
